Goal: Book appointment/travel/reservation

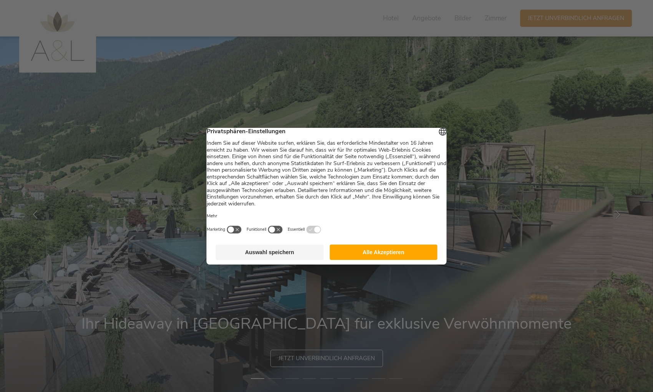
click at [376, 253] on button "Alle Akzeptieren" at bounding box center [384, 252] width 108 height 15
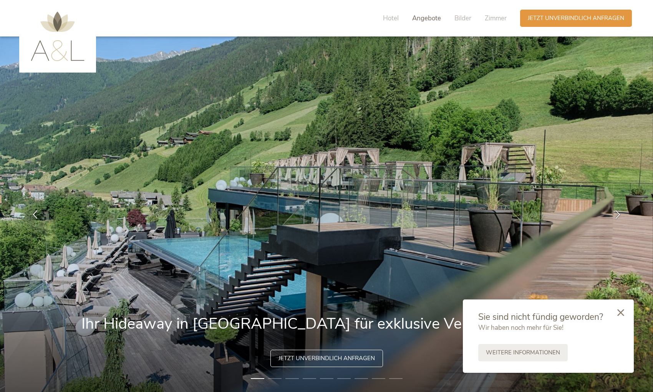
click at [425, 18] on span "Angebote" at bounding box center [426, 18] width 29 height 9
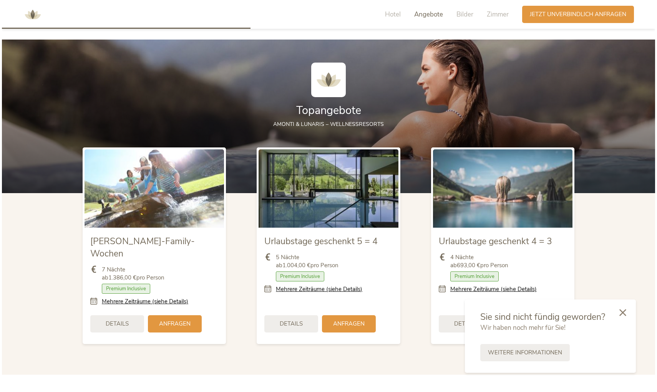
scroll to position [874, 0]
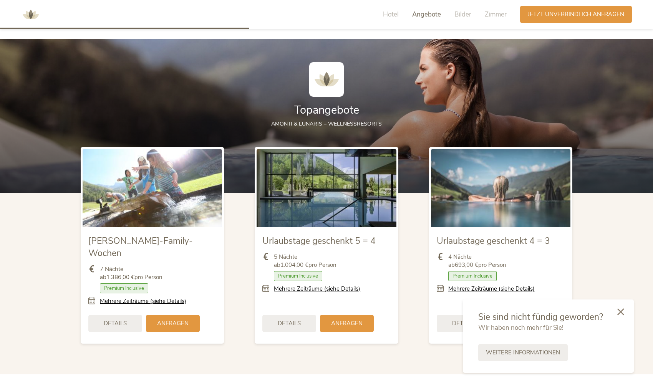
click at [626, 314] on div at bounding box center [621, 312] width 26 height 27
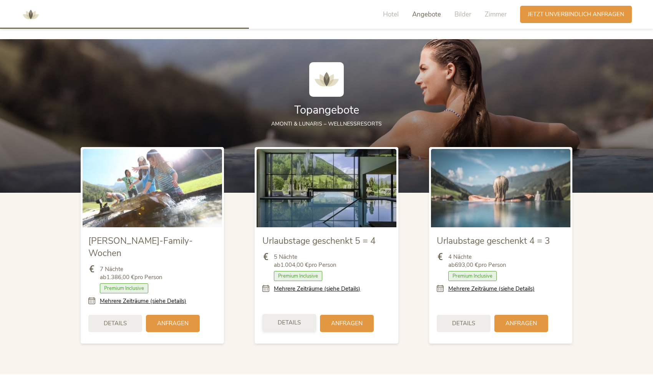
click at [304, 314] on div "Details" at bounding box center [289, 322] width 54 height 17
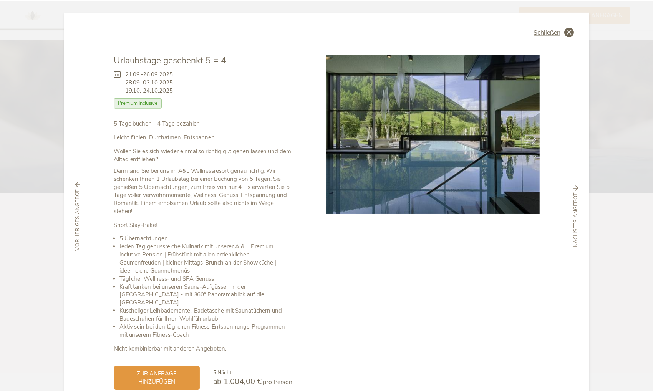
scroll to position [0, 0]
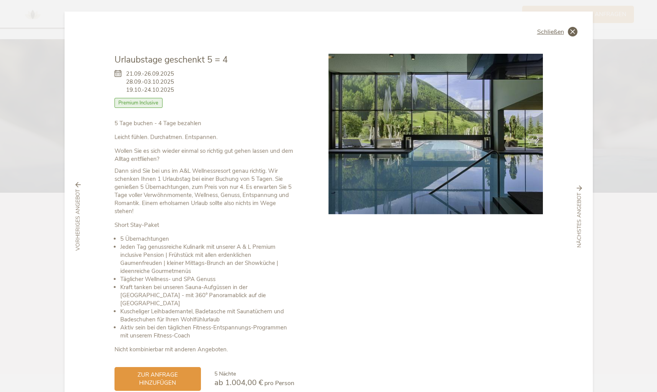
click at [571, 30] on icon at bounding box center [573, 32] width 10 height 10
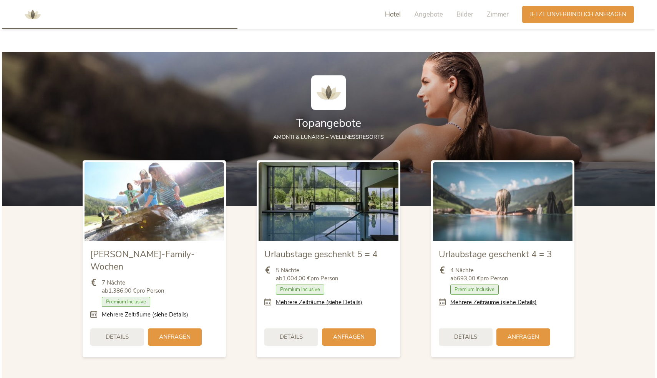
scroll to position [875, 0]
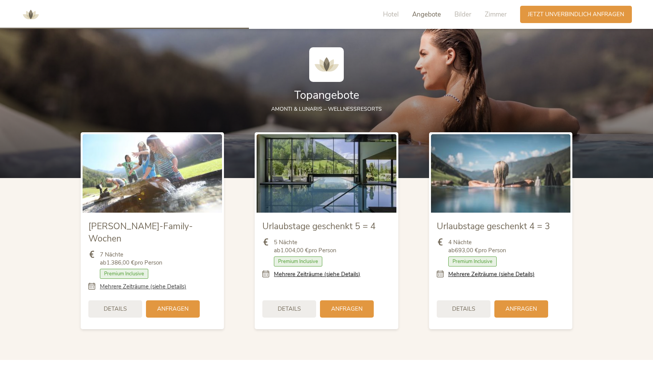
click at [164, 282] on link "Mehrere Zeiträume (siehe Details)" at bounding box center [143, 286] width 86 height 8
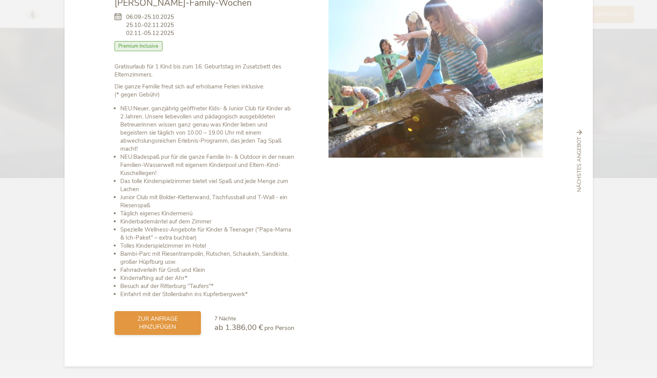
scroll to position [57, 0]
click at [167, 323] on span "zur Anfrage hinzufügen" at bounding box center [157, 323] width 71 height 16
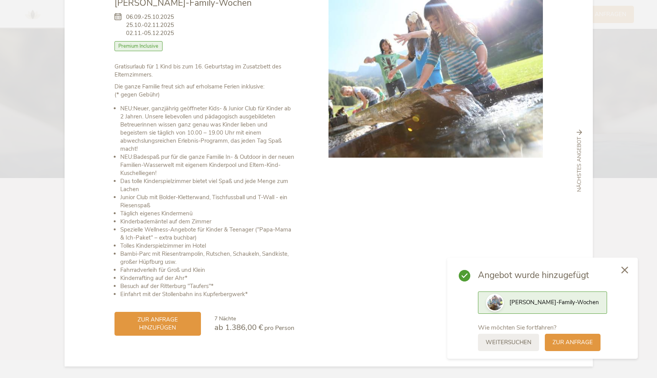
click at [622, 271] on icon at bounding box center [624, 269] width 7 height 7
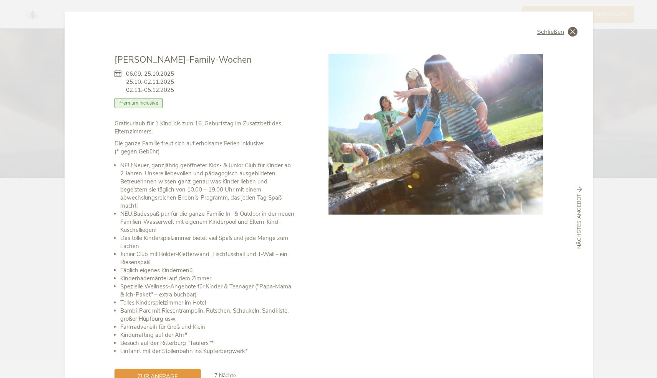
scroll to position [0, 0]
click at [568, 29] on icon at bounding box center [573, 32] width 10 height 10
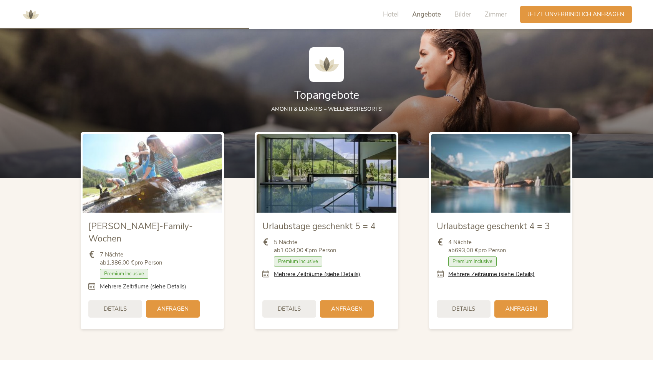
click at [148, 282] on link "Mehrere Zeiträume (siehe Details)" at bounding box center [143, 286] width 86 height 8
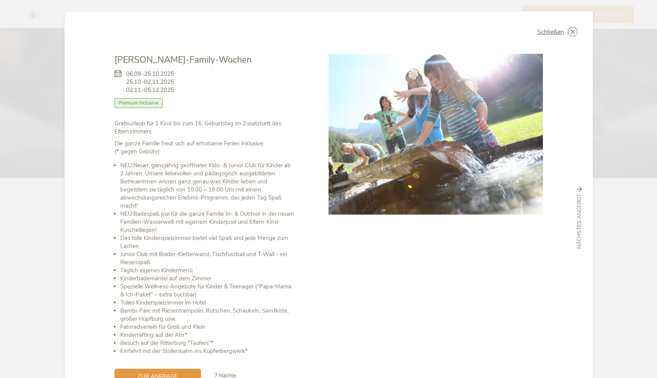
drag, startPoint x: 126, startPoint y: 89, endPoint x: 180, endPoint y: 99, distance: 54.4
click at [180, 99] on div "06.09.-25.10.2025 25.10.-02.11.2025 02.11.-05.12.2025 [PERSON_NAME] mit Frühstü…" at bounding box center [204, 92] width 180 height 53
click at [178, 91] on div "06.09.-25.10.2025 25.10.-02.11.2025 02.11.-05.12.2025 [PERSON_NAME] mit Frühstü…" at bounding box center [204, 92] width 180 height 53
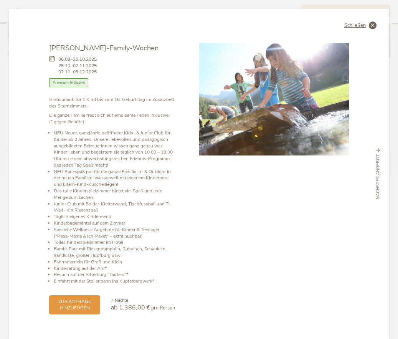
click at [367, 27] on div "Schließen" at bounding box center [361, 26] width 32 height 8
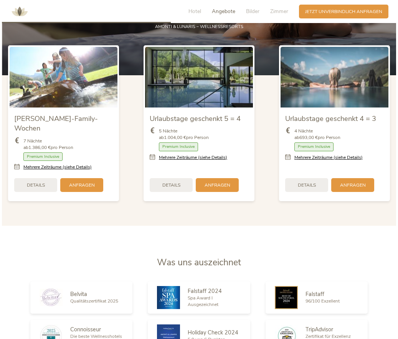
scroll to position [821, 0]
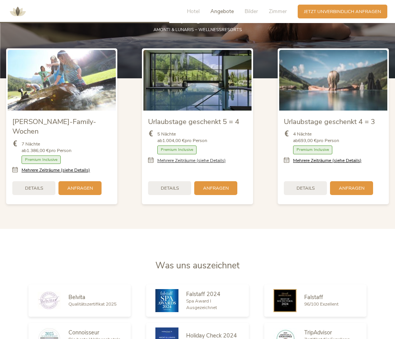
click at [186, 158] on link "Mehrere Zeiträume (siehe Details)" at bounding box center [191, 161] width 68 height 7
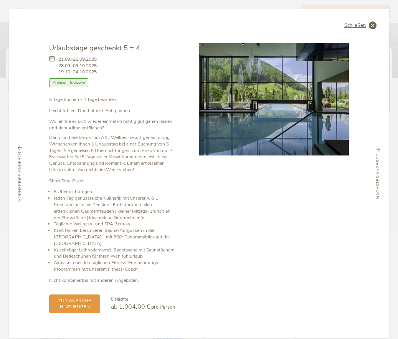
click at [360, 25] on span "Schließen" at bounding box center [356, 25] width 22 height 5
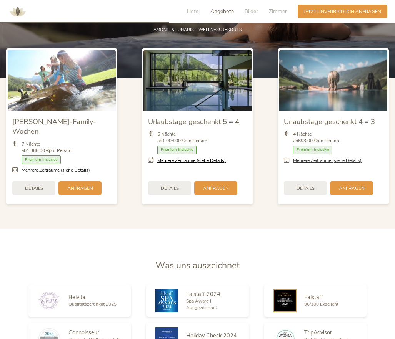
click at [310, 158] on link "Mehrere Zeiträume (siehe Details)" at bounding box center [327, 161] width 68 height 7
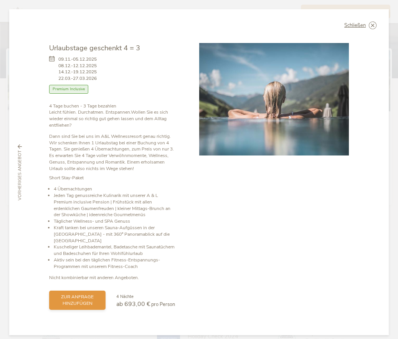
click at [78, 291] on div "zur Anfrage hinzufügen" at bounding box center [77, 300] width 56 height 19
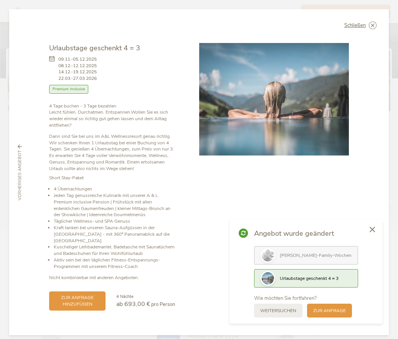
click at [304, 282] on span "Urlaubstage geschenkt 4 = 3" at bounding box center [309, 278] width 59 height 6
click at [341, 312] on span "zur Anfrage" at bounding box center [330, 310] width 33 height 7
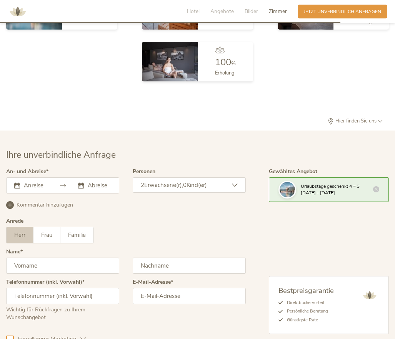
scroll to position [1916, 0]
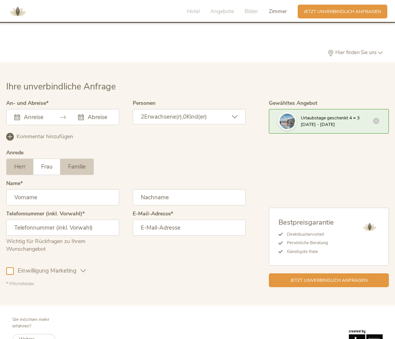
click at [66, 159] on label "Familie" at bounding box center [76, 167] width 33 height 16
click at [173, 109] on div "2 Erwachsene(r), 0 Kind(er)" at bounding box center [189, 116] width 113 height 15
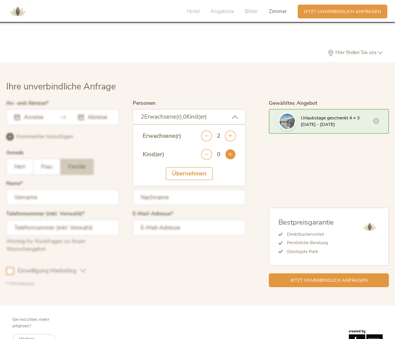
click at [231, 149] on icon at bounding box center [230, 154] width 11 height 11
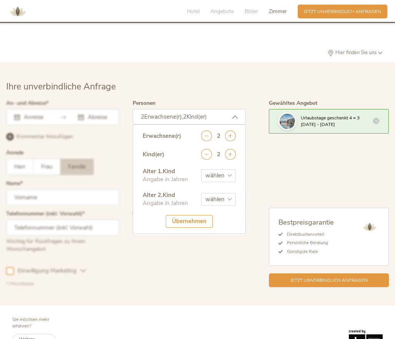
select select "3"
select select "4"
click at [198, 215] on div "Übernehmen" at bounding box center [189, 221] width 47 height 13
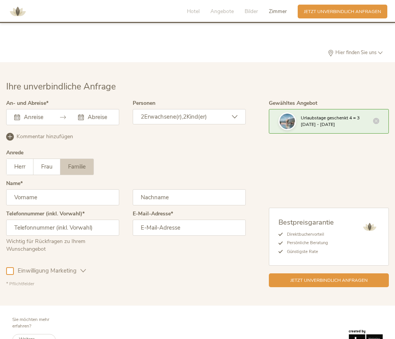
click at [11, 109] on div at bounding box center [62, 117] width 113 height 16
click at [23, 113] on input "text" at bounding box center [34, 117] width 25 height 8
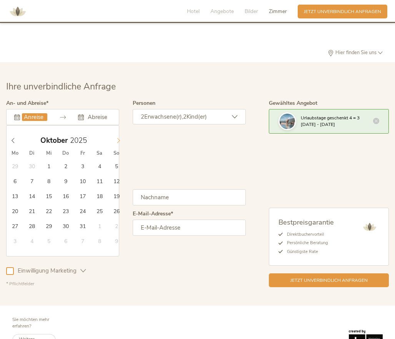
click at [116, 138] on icon at bounding box center [118, 140] width 5 height 5
type input "[DATE]"
click at [135, 131] on div "Kommentar hinzufügen Kommentar entfernen" at bounding box center [125, 136] width 239 height 10
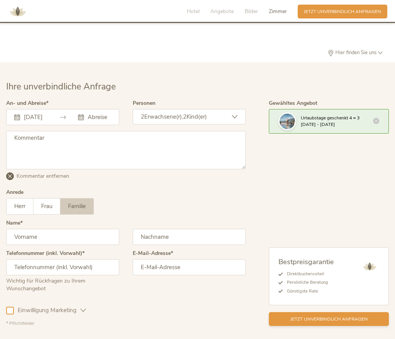
click at [301, 316] on span "Jetzt unverbindlich anfragen" at bounding box center [328, 319] width 77 height 7
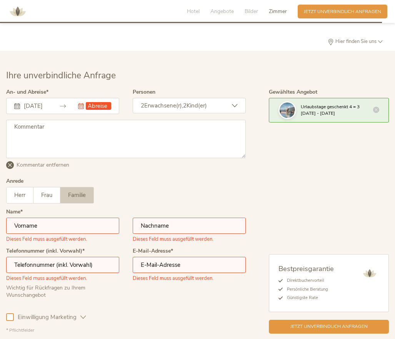
scroll to position [1908, 0]
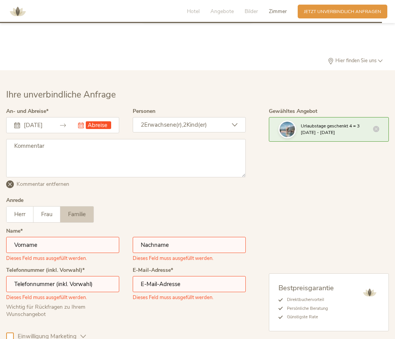
click at [93, 117] on div "[DATE] Dieses [PERSON_NAME] muss ausgefüllt werden." at bounding box center [62, 125] width 113 height 16
click at [91, 121] on input "text" at bounding box center [98, 125] width 25 height 8
click at [89, 121] on input "[DATE]" at bounding box center [98, 125] width 25 height 8
click at [82, 114] on div "An- und Abreise [DATE] [DATE] Dieses [PERSON_NAME] muss ausgefüllt werden. Deze…" at bounding box center [62, 124] width 113 height 30
click at [82, 123] on icon at bounding box center [81, 126] width 6 height 6
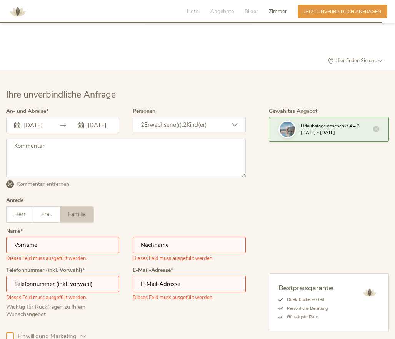
click at [91, 121] on input "[DATE]" at bounding box center [98, 125] width 25 height 8
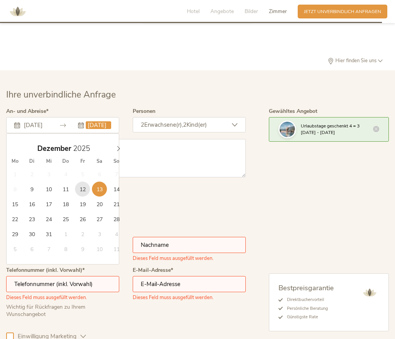
type input "[DATE]"
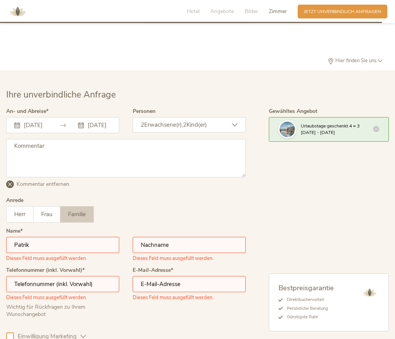
type input "Patrik"
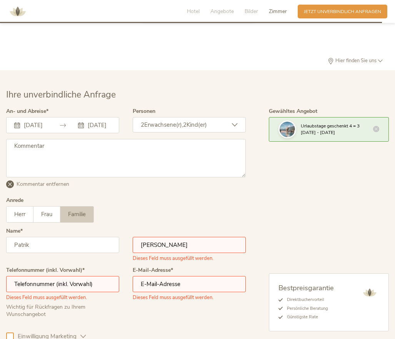
type input "[PERSON_NAME]"
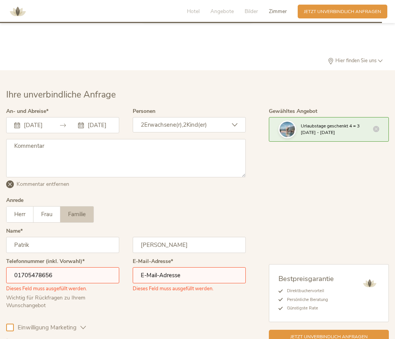
type input "01705478656"
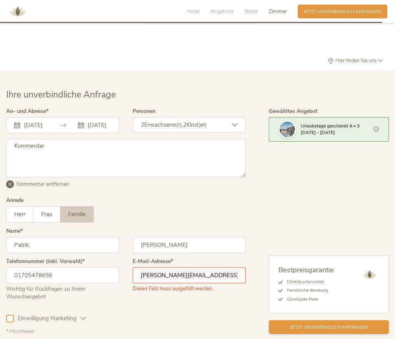
type input "[PERSON_NAME][EMAIL_ADDRESS][DOMAIN_NAME]"
click at [291, 324] on span "Jetzt unverbindlich anfragen" at bounding box center [328, 327] width 77 height 7
